Goal: Task Accomplishment & Management: Complete application form

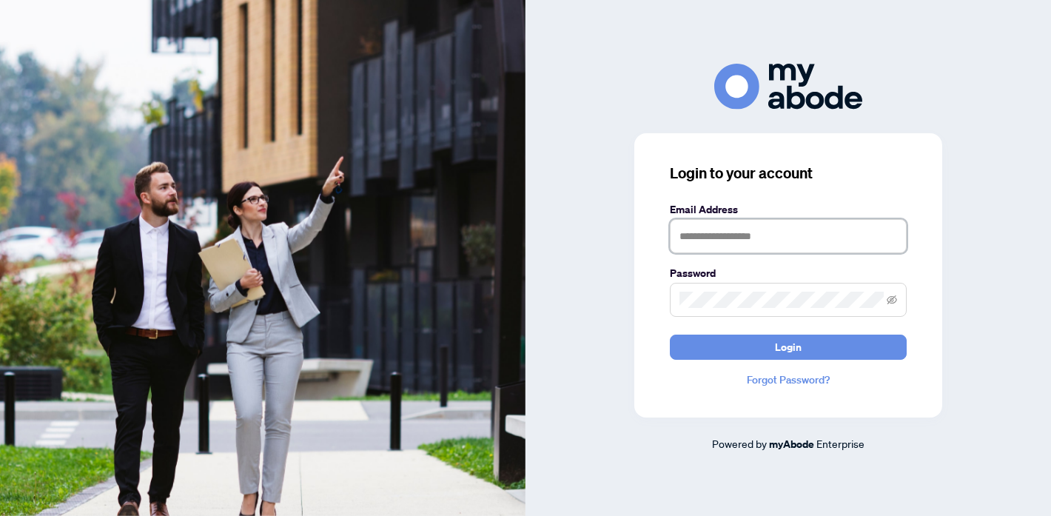
type input "**********"
click at [897, 298] on span at bounding box center [788, 300] width 237 height 34
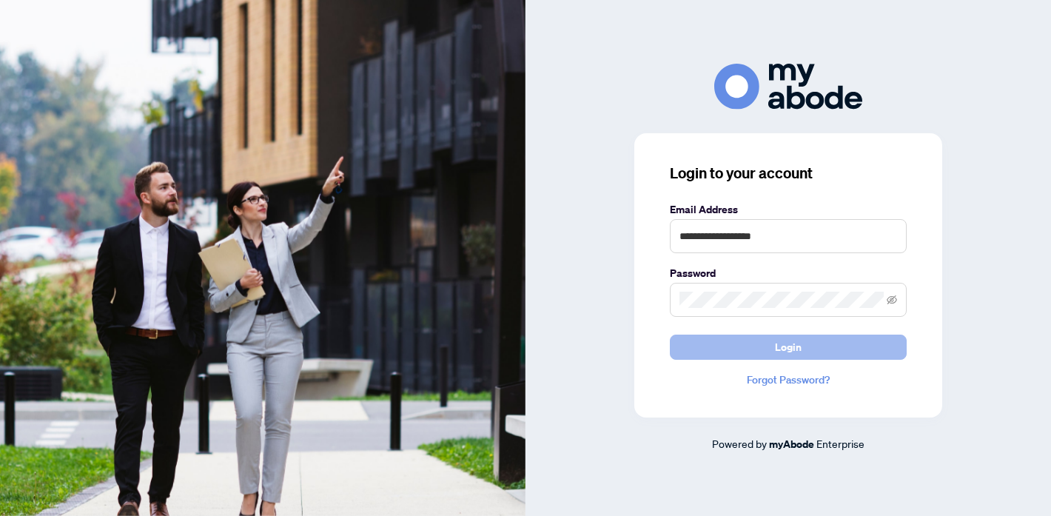
click at [837, 352] on button "Login" at bounding box center [788, 347] width 237 height 25
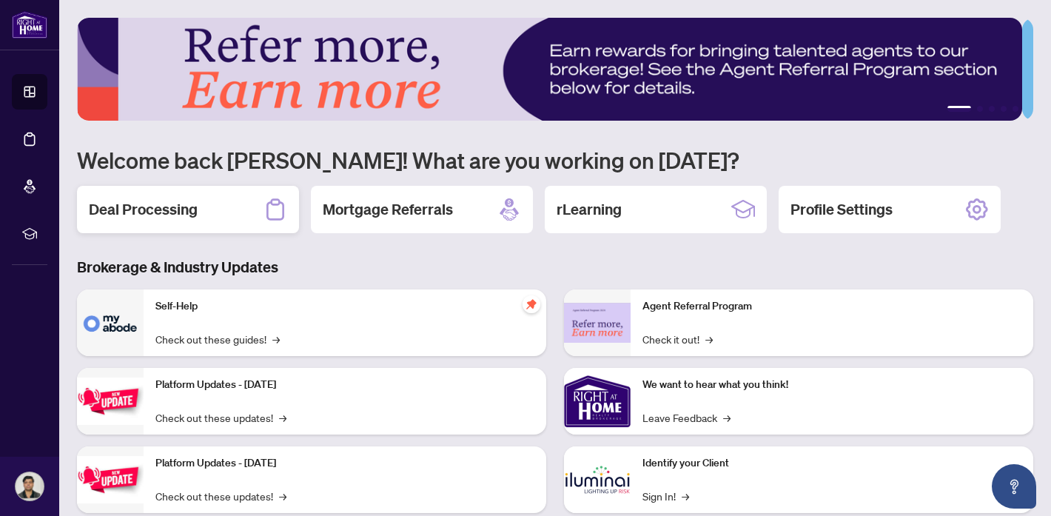
click at [202, 209] on div "Deal Processing" at bounding box center [188, 209] width 222 height 47
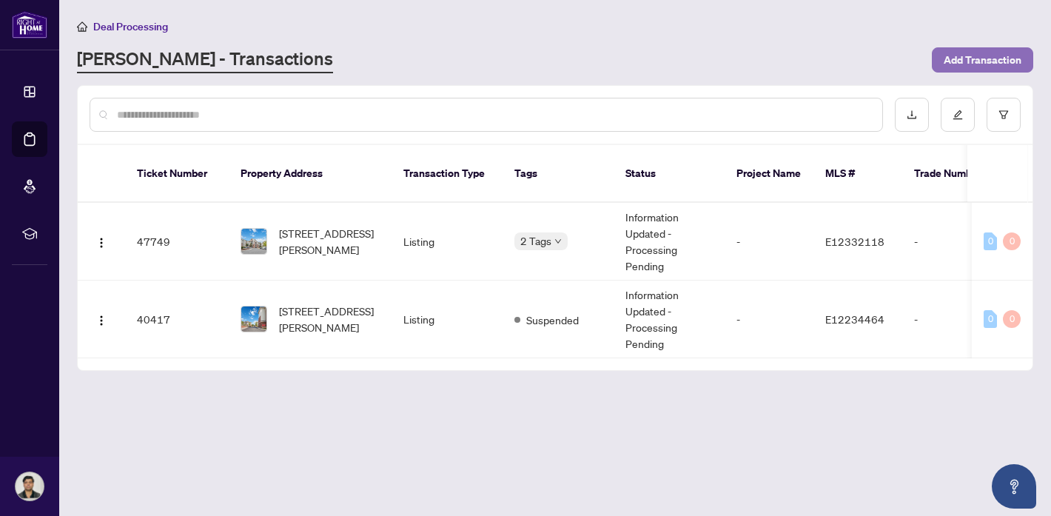
click at [964, 60] on span "Add Transaction" at bounding box center [983, 60] width 78 height 24
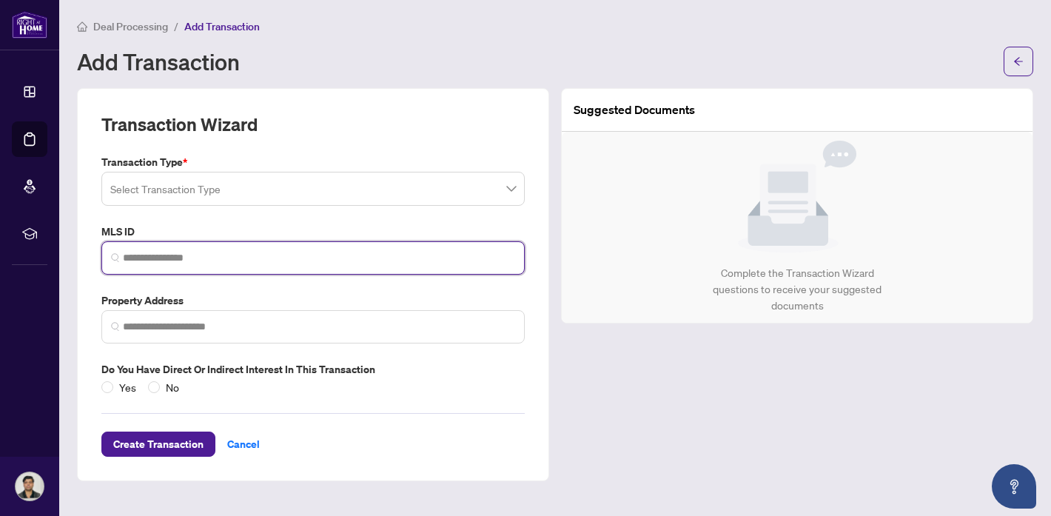
click at [206, 255] on input "search" at bounding box center [319, 258] width 392 height 16
paste input "*********"
type input "*********"
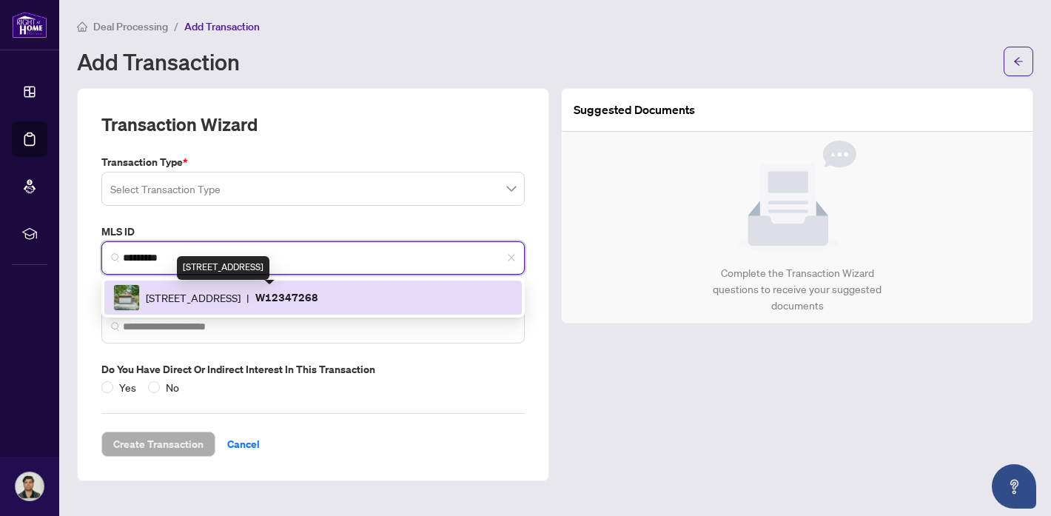
click at [241, 293] on span "[STREET_ADDRESS]" at bounding box center [193, 297] width 95 height 16
type input "**********"
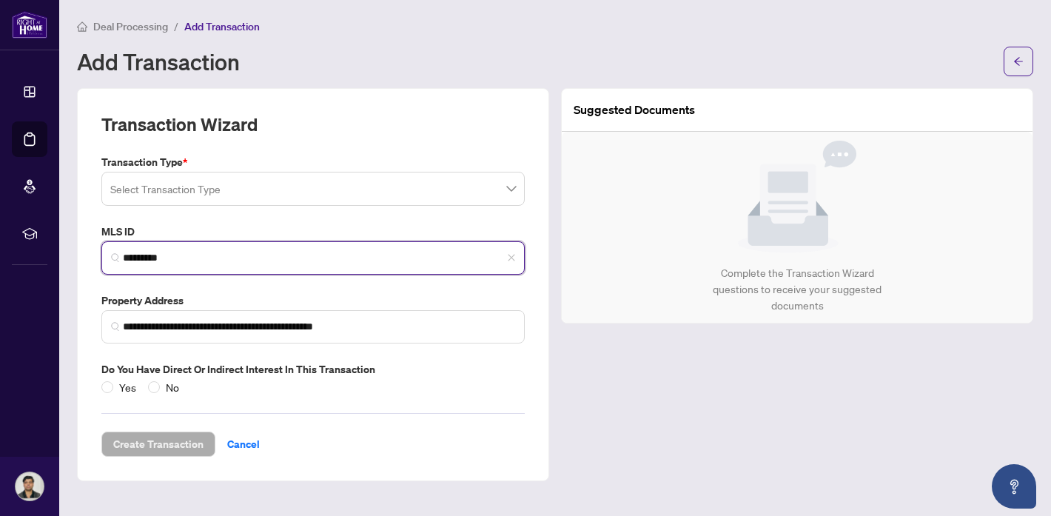
type input "*********"
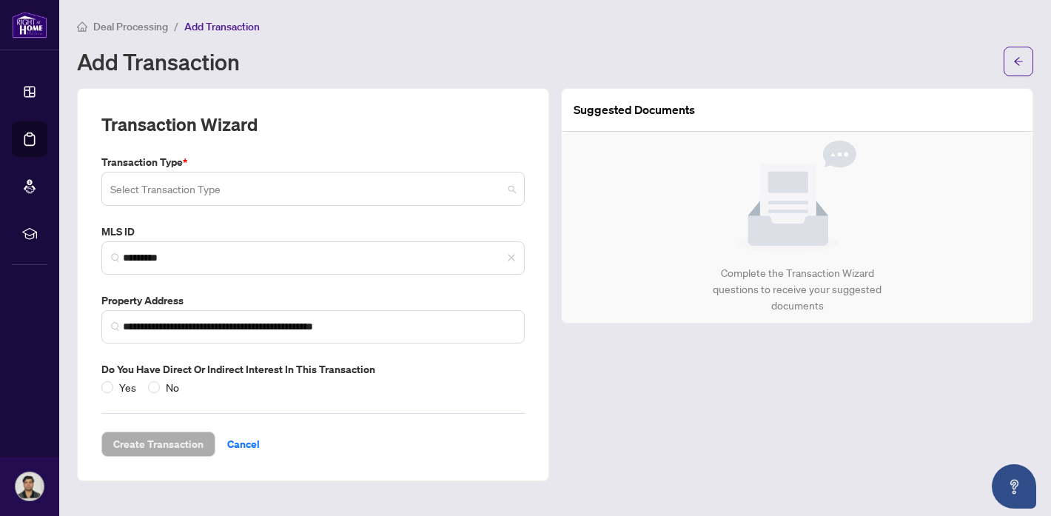
click at [279, 181] on input "search" at bounding box center [306, 191] width 392 height 33
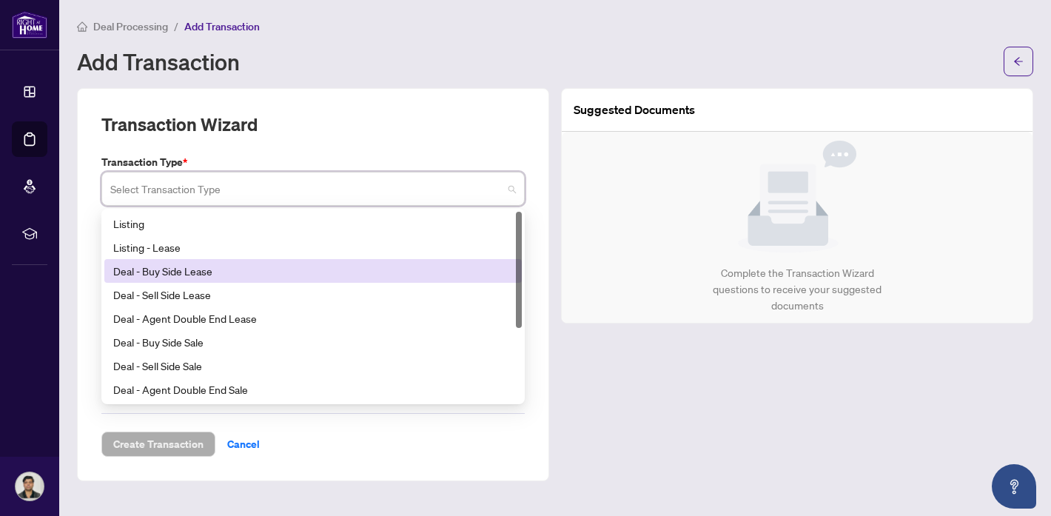
click at [332, 259] on div "Deal - Buy Side Lease" at bounding box center [312, 271] width 417 height 24
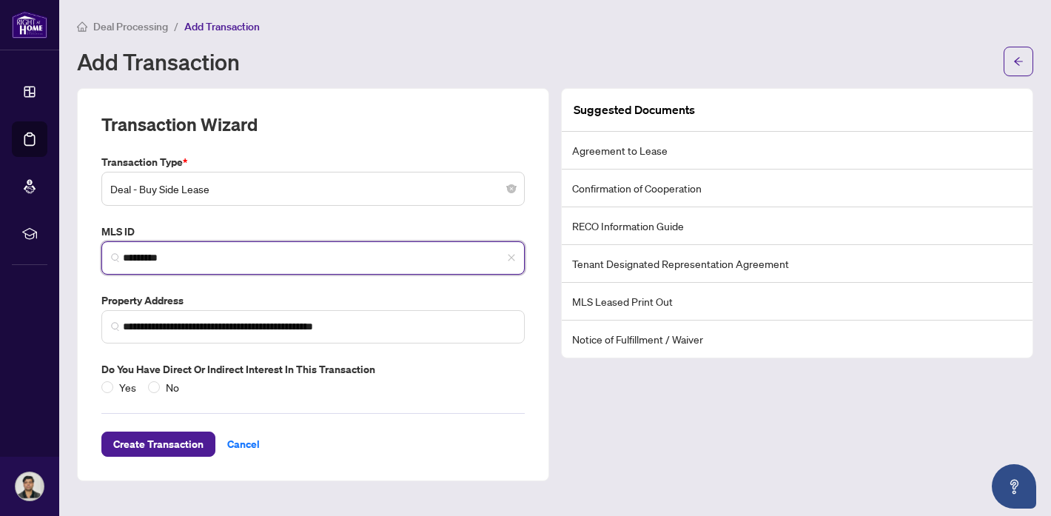
click at [332, 259] on input "*********" at bounding box center [319, 258] width 392 height 16
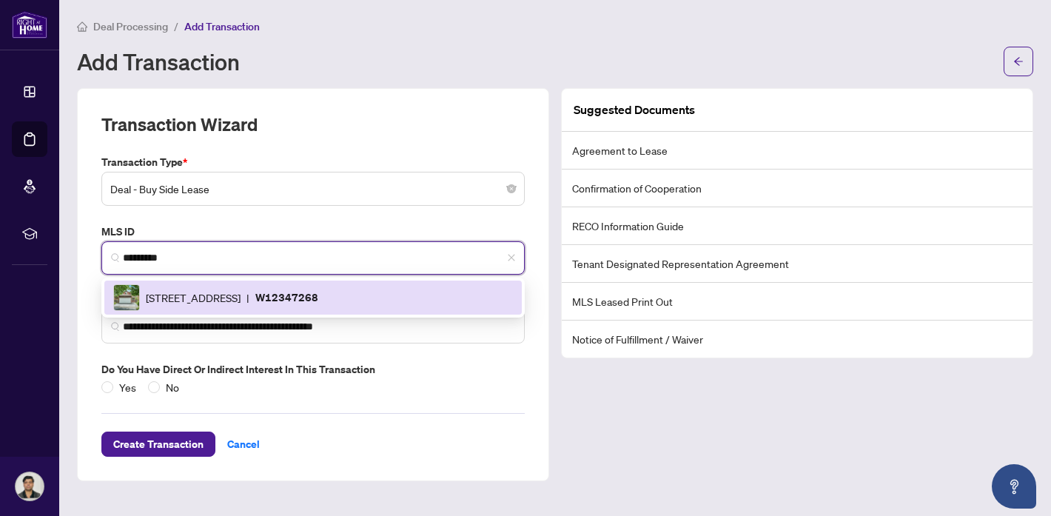
click at [309, 190] on span "Deal - Buy Side Lease" at bounding box center [313, 189] width 406 height 28
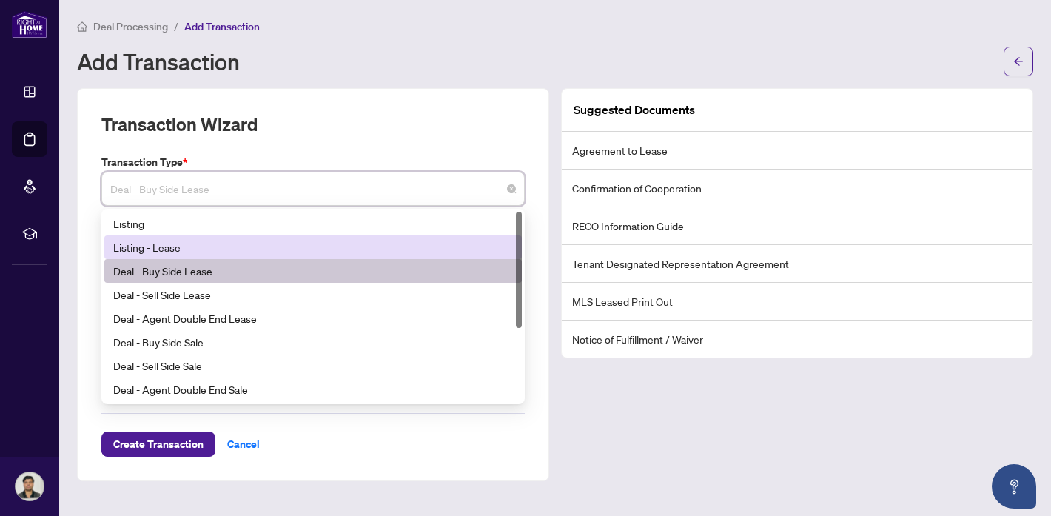
click at [240, 244] on div "Listing - Lease" at bounding box center [313, 247] width 400 height 16
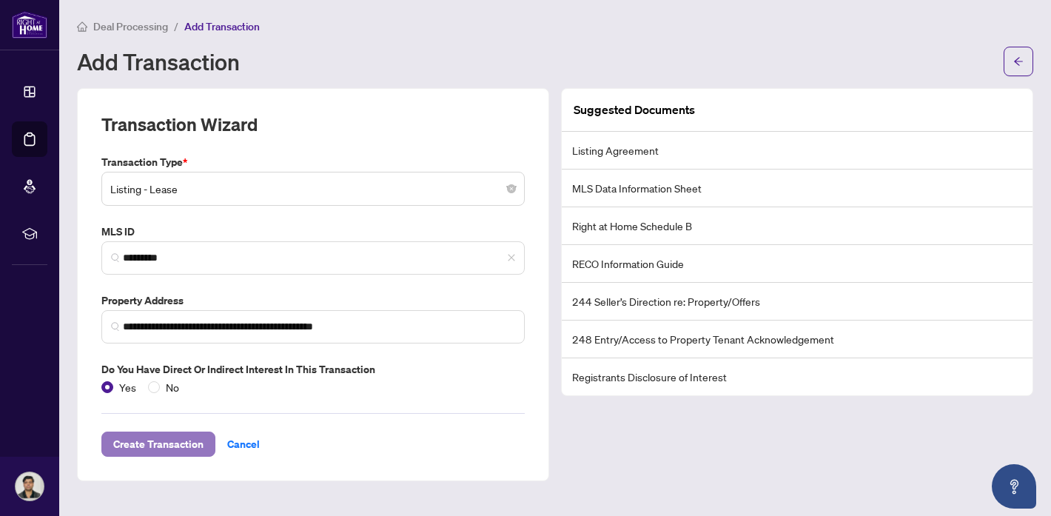
click at [158, 451] on span "Create Transaction" at bounding box center [158, 444] width 90 height 24
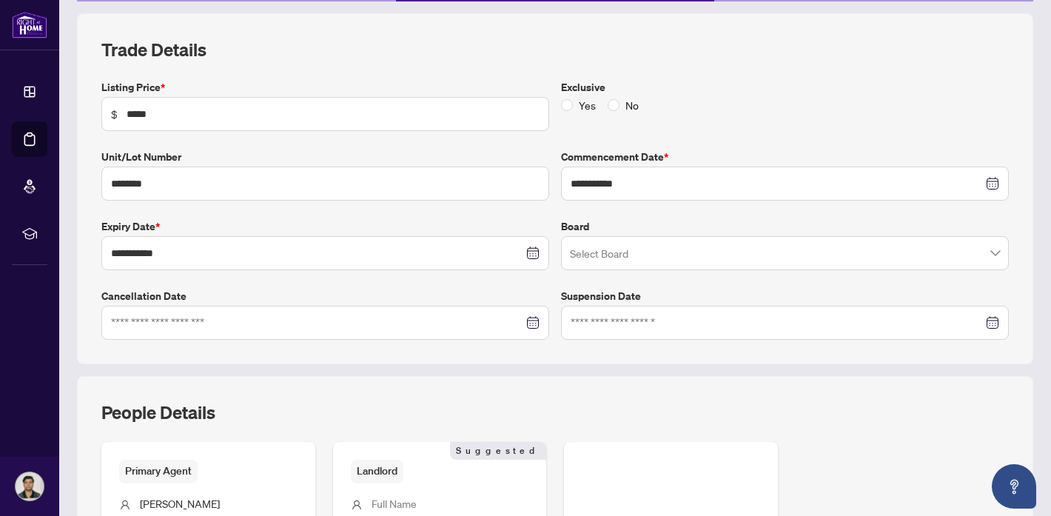
scroll to position [190, 0]
click at [809, 251] on input "search" at bounding box center [778, 254] width 417 height 33
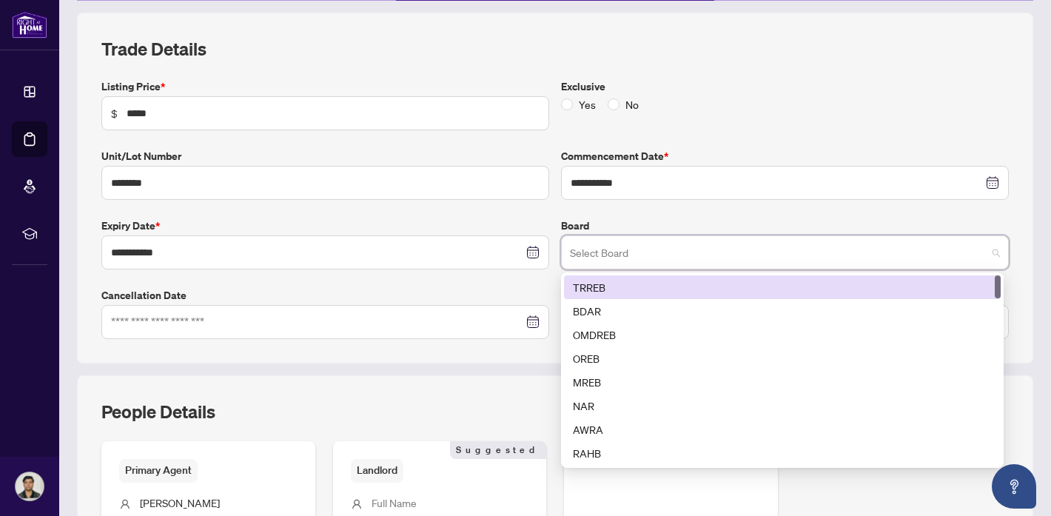
click at [699, 294] on div "TRREB" at bounding box center [782, 287] width 437 height 24
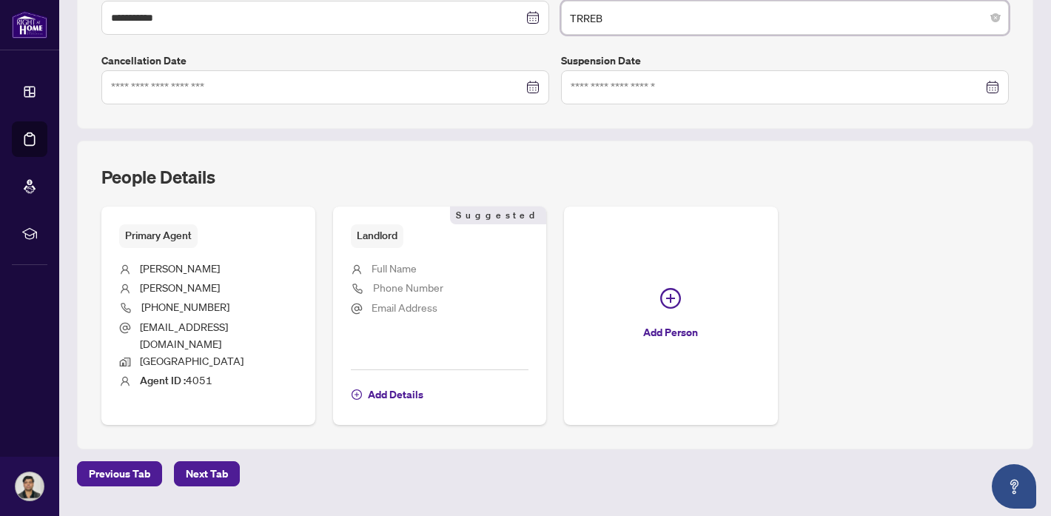
scroll to position [448, 0]
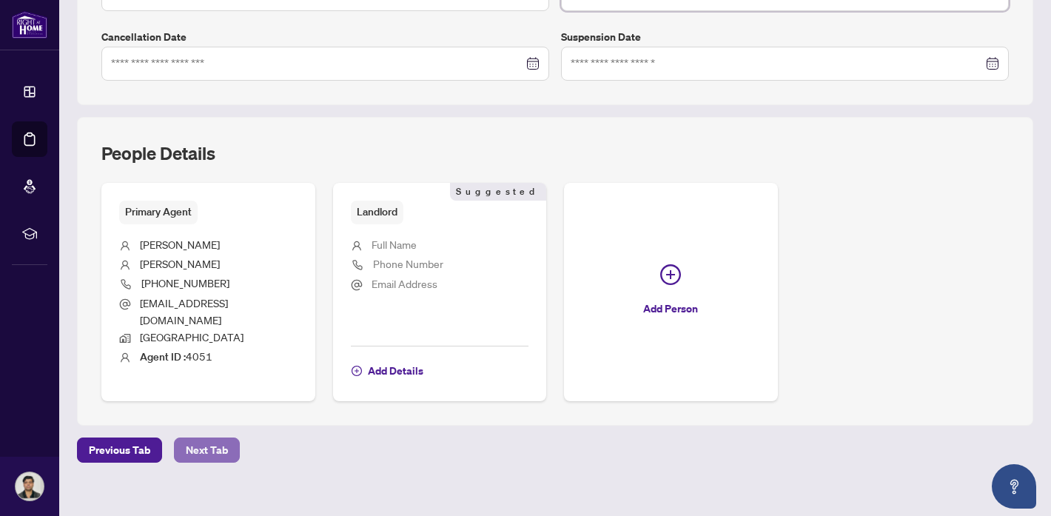
click at [208, 440] on span "Next Tab" at bounding box center [207, 450] width 42 height 24
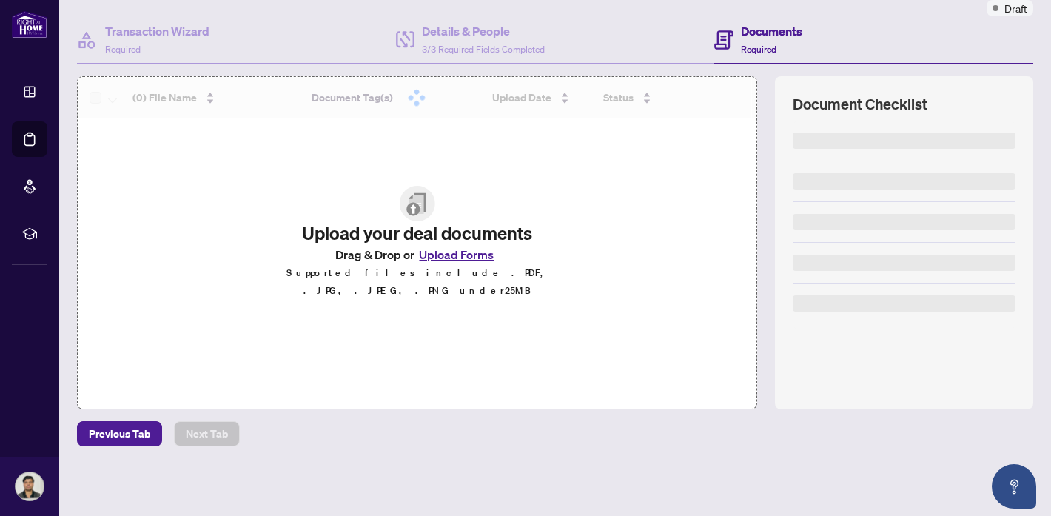
scroll to position [125, 0]
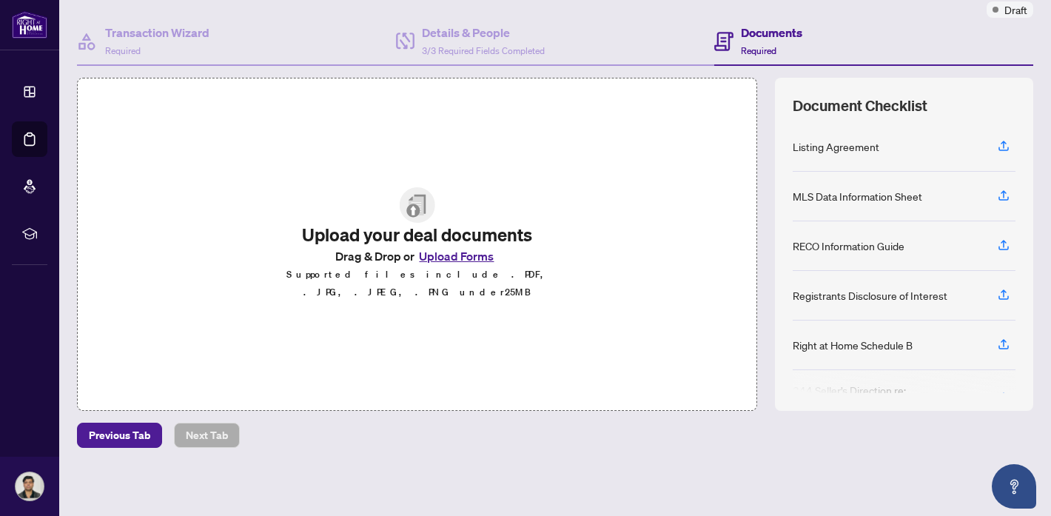
click at [468, 266] on button "Upload Forms" at bounding box center [456, 255] width 84 height 19
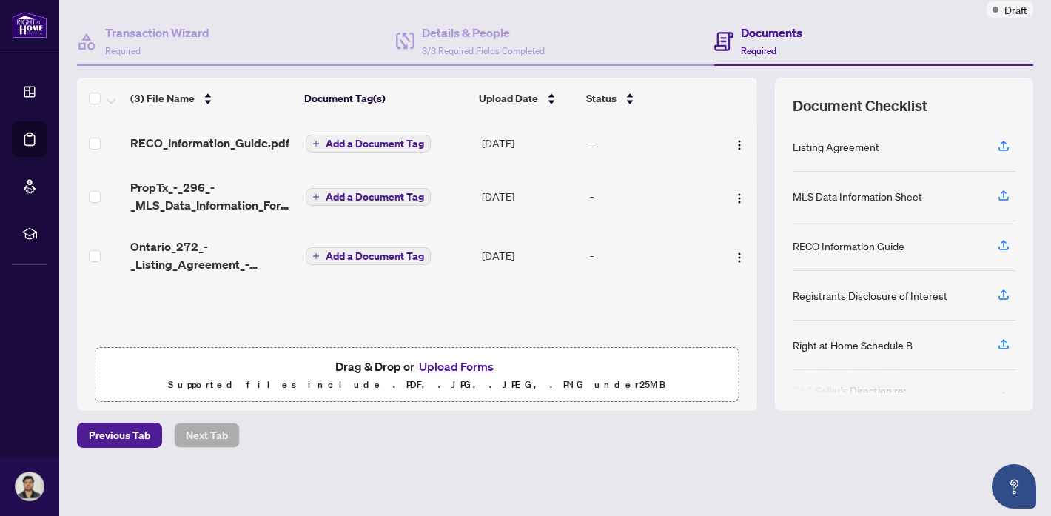
click at [361, 139] on span "Add a Document Tag" at bounding box center [375, 143] width 98 height 10
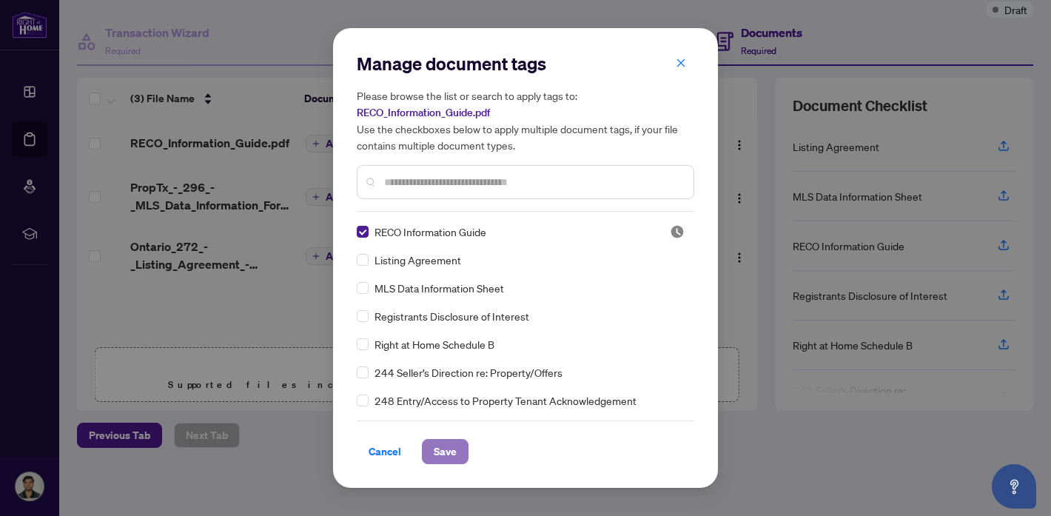
click at [451, 455] on span "Save" at bounding box center [445, 452] width 23 height 24
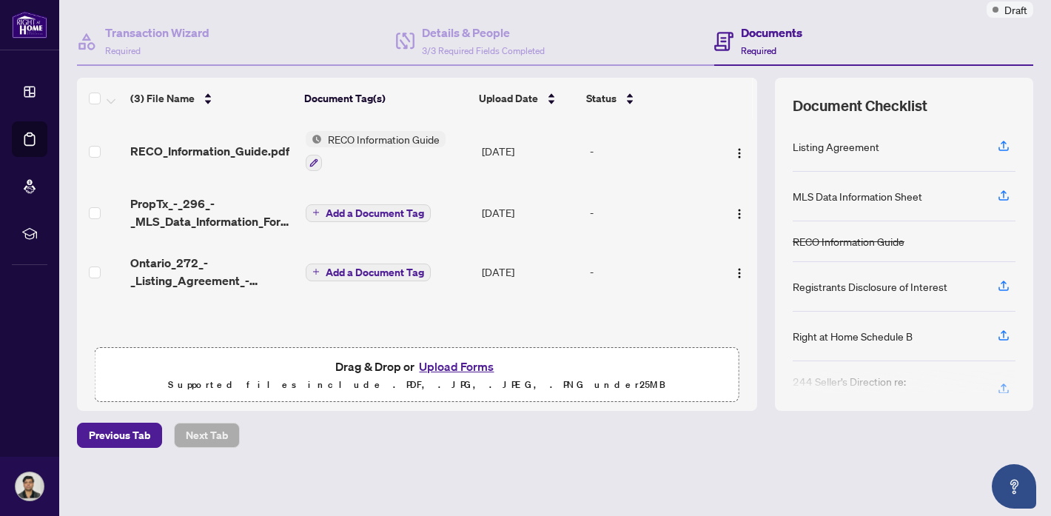
click at [363, 212] on span "Add a Document Tag" at bounding box center [375, 213] width 98 height 10
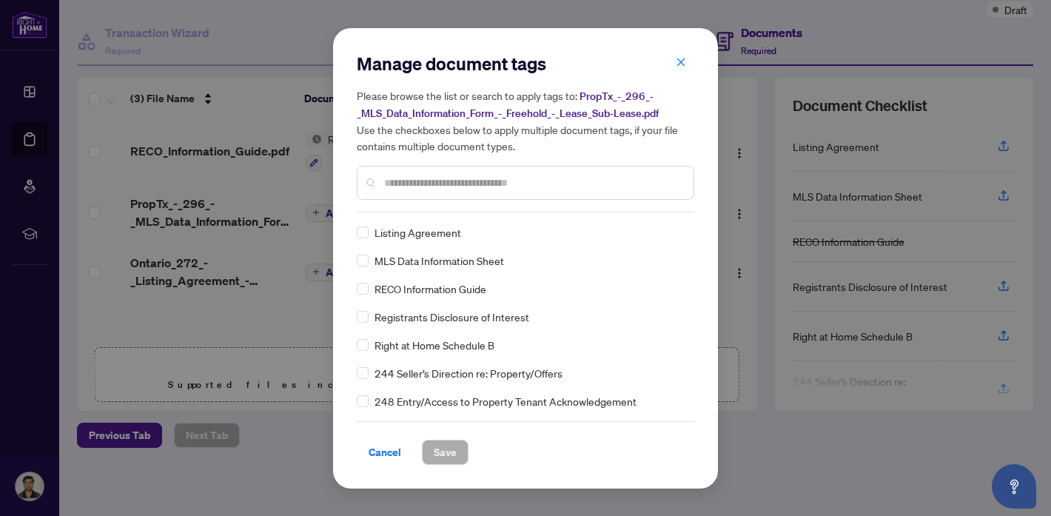
click at [411, 258] on span "MLS Data Information Sheet" at bounding box center [439, 260] width 130 height 16
click at [454, 456] on span "Save" at bounding box center [445, 452] width 23 height 24
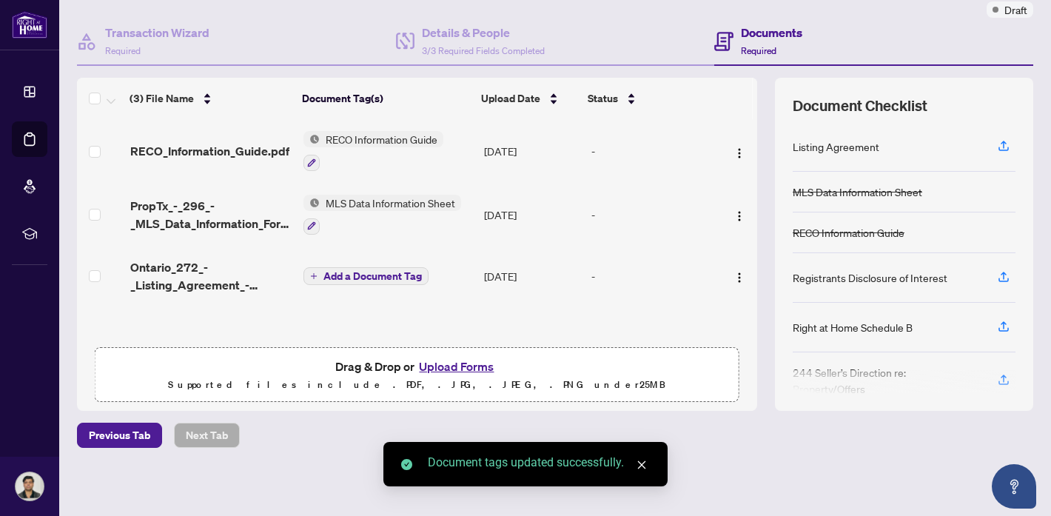
click at [342, 273] on span "Add a Document Tag" at bounding box center [372, 276] width 98 height 10
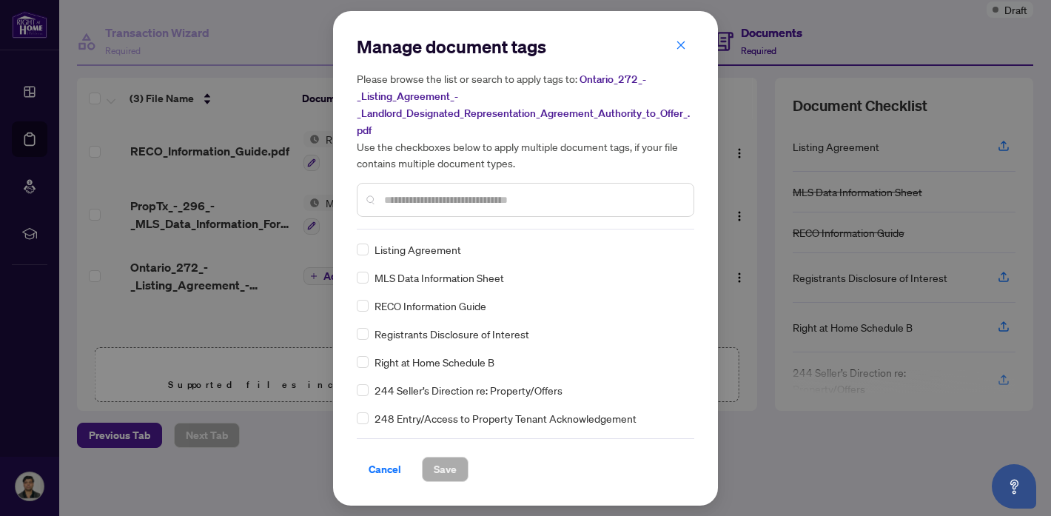
click at [433, 243] on span "Listing Agreement" at bounding box center [417, 249] width 87 height 16
click at [448, 469] on span "Save" at bounding box center [445, 469] width 23 height 24
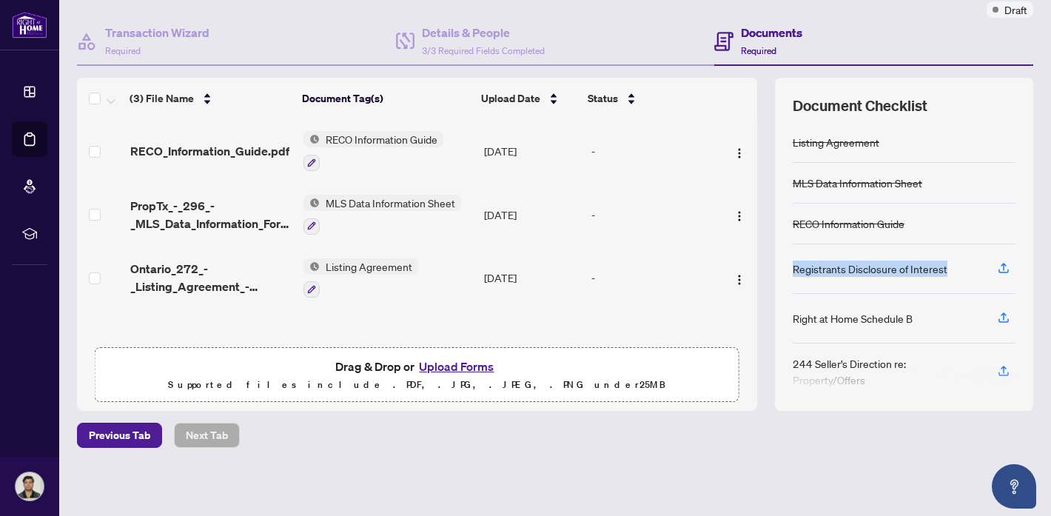
drag, startPoint x: 780, startPoint y: 267, endPoint x: 945, endPoint y: 275, distance: 165.2
click at [945, 275] on div "Document Checklist Listing Agreement MLS Data Information Sheet RECO Informatio…" at bounding box center [904, 244] width 258 height 333
copy div "Registrants Disclosure of Interest"
click at [450, 365] on button "Upload Forms" at bounding box center [456, 366] width 84 height 19
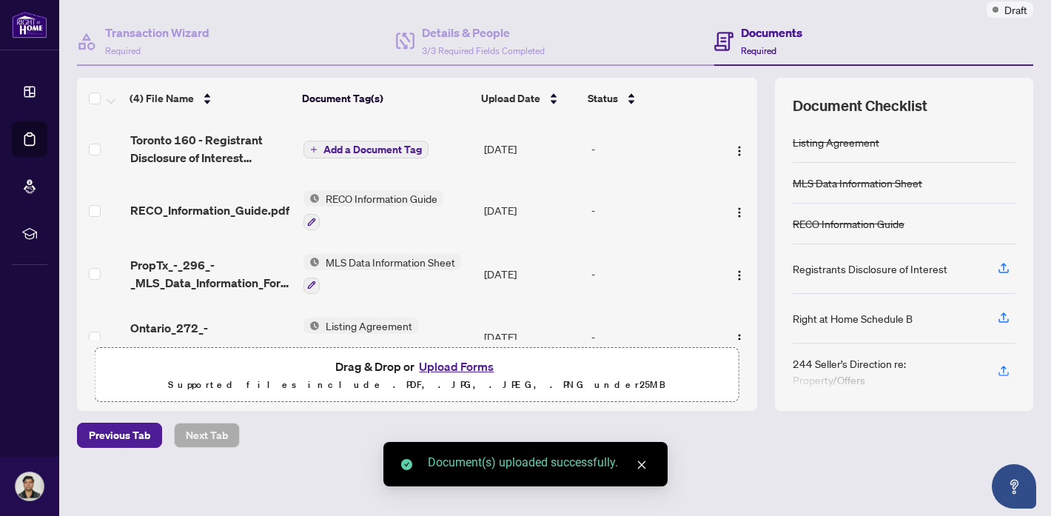
click at [378, 149] on span "Add a Document Tag" at bounding box center [372, 149] width 98 height 10
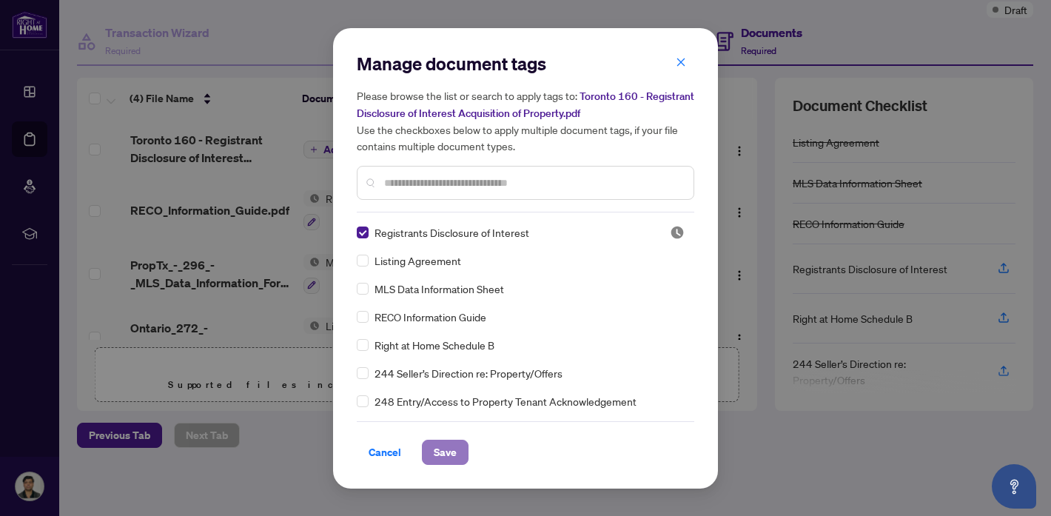
click at [448, 455] on span "Save" at bounding box center [445, 452] width 23 height 24
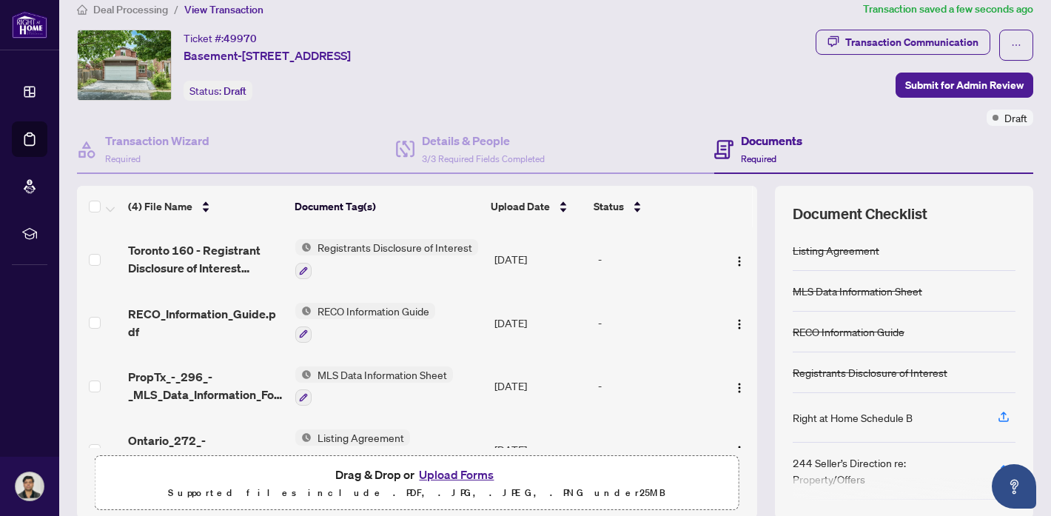
scroll to position [0, 0]
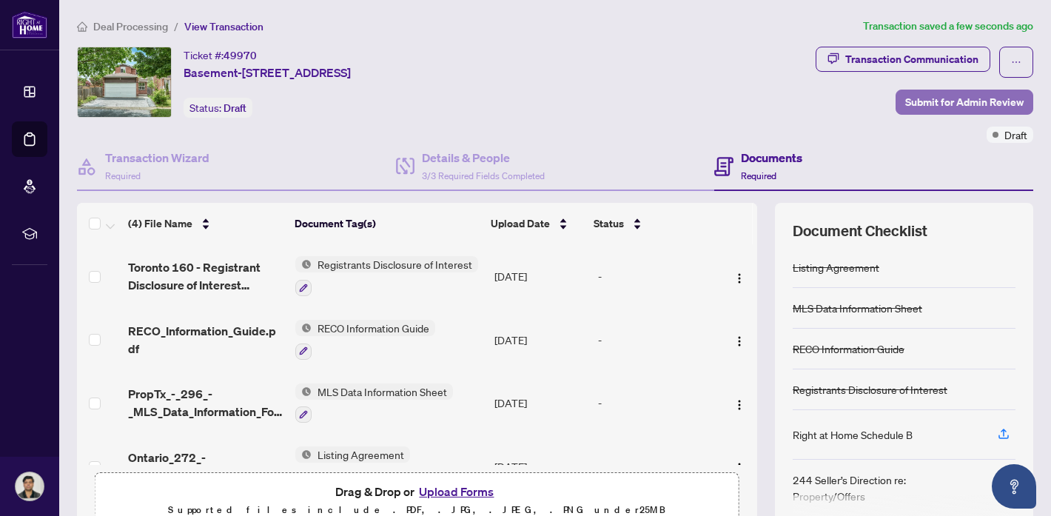
click at [970, 101] on span "Submit for Admin Review" at bounding box center [964, 102] width 118 height 24
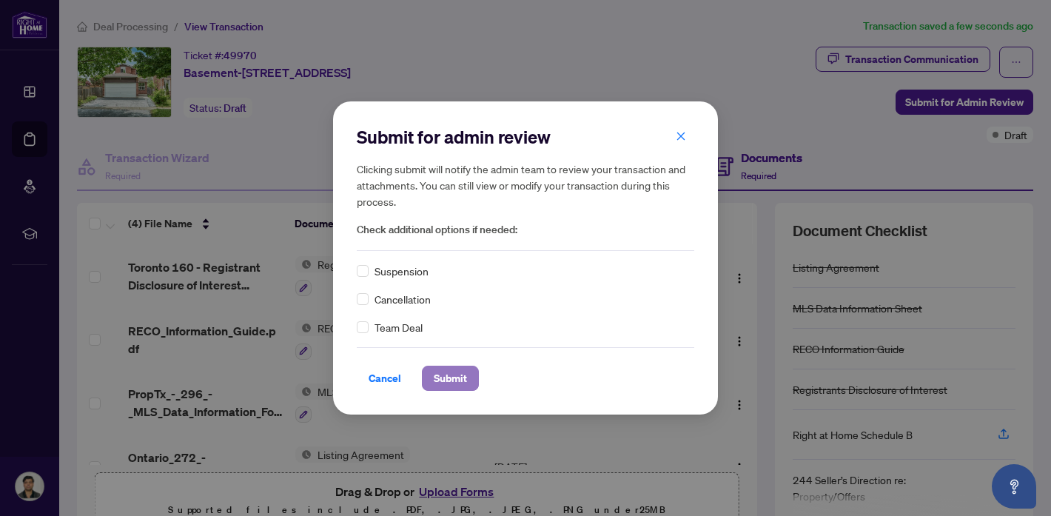
click at [452, 377] on span "Submit" at bounding box center [450, 378] width 33 height 24
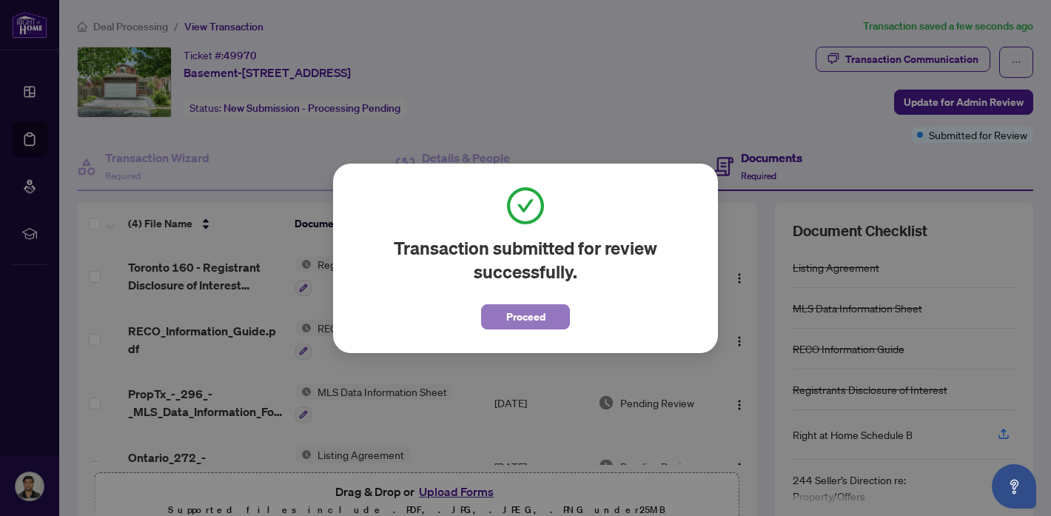
click at [526, 321] on span "Proceed" at bounding box center [525, 317] width 39 height 24
